Goal: Transaction & Acquisition: Purchase product/service

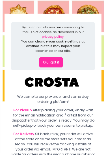
click at [57, 59] on button "Ok, I got it" at bounding box center [50, 62] width 23 height 10
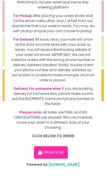
scroll to position [48, 0]
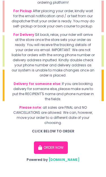
click at [58, 146] on button "ORDER NOW" at bounding box center [51, 148] width 34 height 12
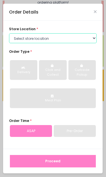
click at [88, 39] on select "Select store location [PERSON_NAME] Pizza - [PERSON_NAME] Pizza - [GEOGRAPHIC_D…" at bounding box center [53, 38] width 88 height 10
select select "65090bae48156caed44a5eb4"
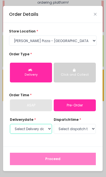
click at [46, 128] on select "Select Delivery date [DATE] [DATE] [DATE] [DATE] [DATE]" at bounding box center [31, 129] width 42 height 10
select select "[DATE]"
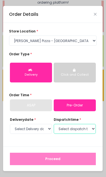
click at [83, 129] on select "Select dispatch time 12:00 PM - 12:30 PM 12:30 PM - 01:00 PM 01:00 PM - 01:30 P…" at bounding box center [75, 129] width 42 height 10
select select "19:30"
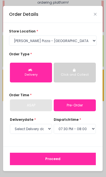
click at [75, 155] on button "Proceed" at bounding box center [53, 159] width 86 height 12
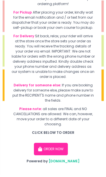
scroll to position [48, 0]
